Goal: Task Accomplishment & Management: Manage account settings

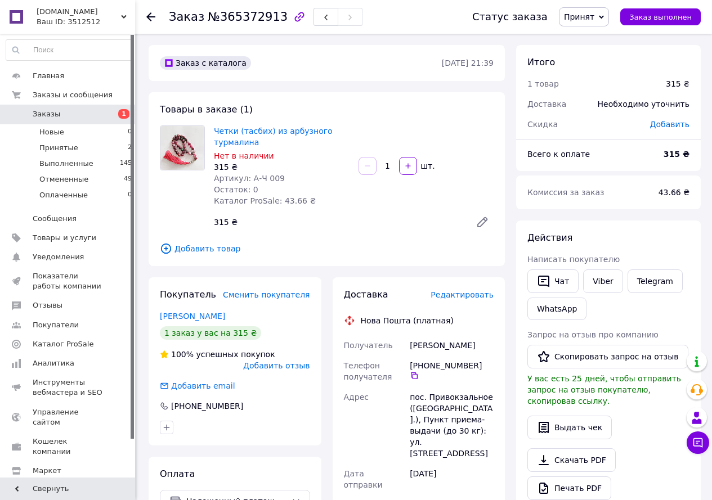
click at [77, 113] on span "Заказы" at bounding box center [68, 114] width 71 height 10
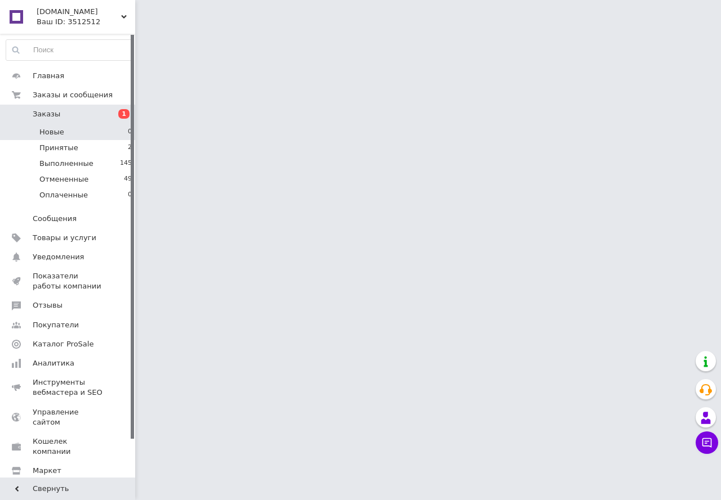
click at [70, 136] on li "Новые 0" at bounding box center [69, 132] width 138 height 16
click at [73, 110] on span "Заказы" at bounding box center [68, 114] width 71 height 10
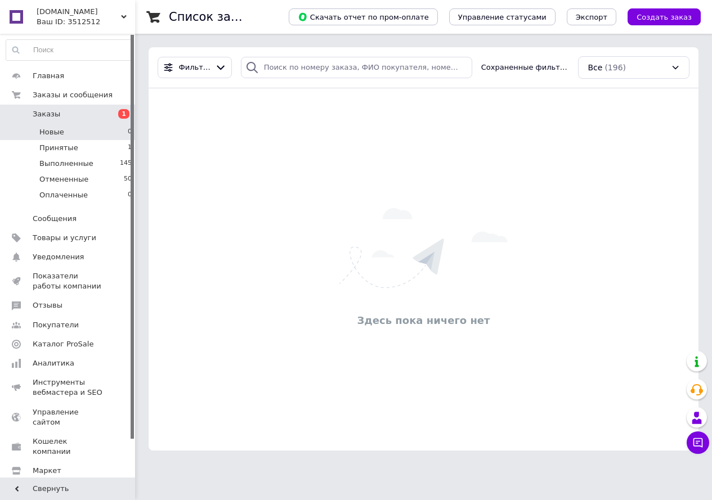
click at [74, 117] on span "Заказы" at bounding box center [68, 114] width 71 height 10
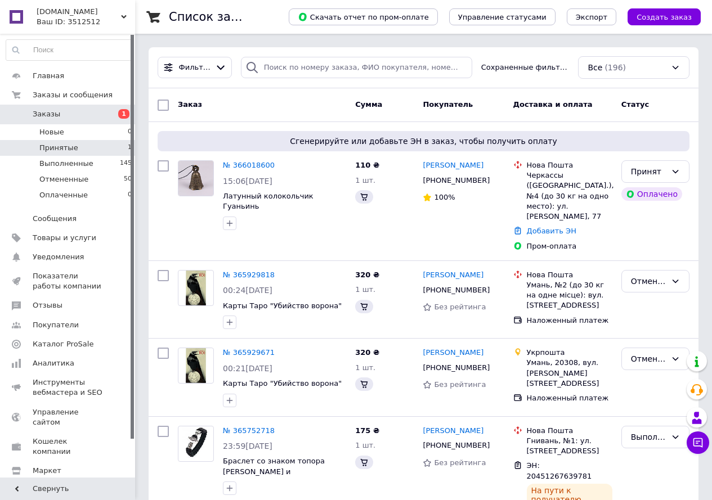
click at [66, 148] on span "Принятые" at bounding box center [58, 148] width 39 height 10
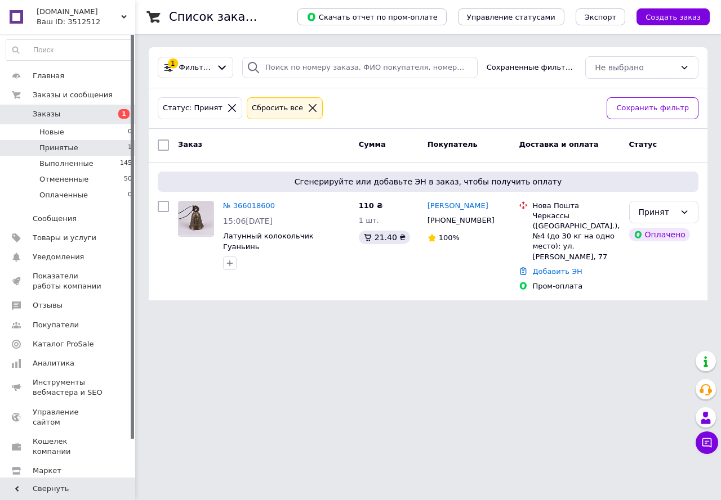
click at [43, 109] on span "Заказы" at bounding box center [47, 114] width 28 height 10
